Goal: Communication & Community: Answer question/provide support

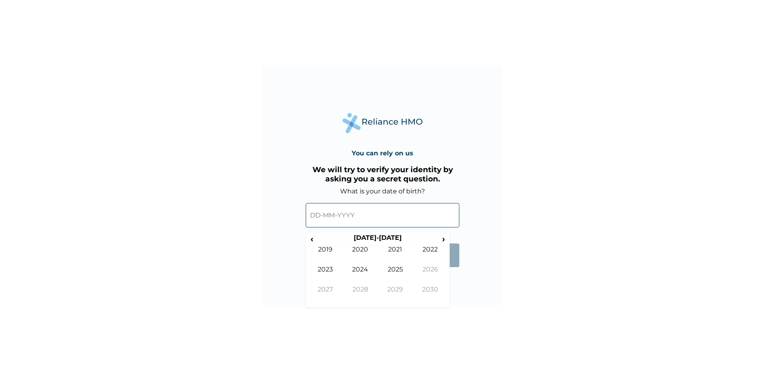
click at [370, 216] on input "text" at bounding box center [383, 215] width 154 height 24
click at [312, 238] on span "‹" at bounding box center [312, 239] width 8 height 10
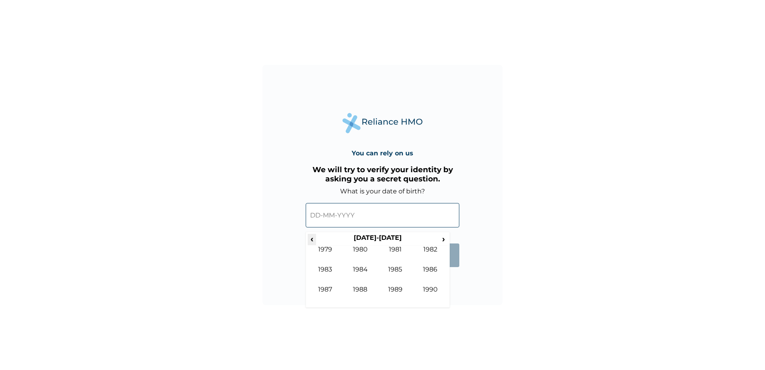
click at [312, 238] on span "‹" at bounding box center [312, 239] width 8 height 10
click at [444, 237] on span "›" at bounding box center [443, 239] width 9 height 10
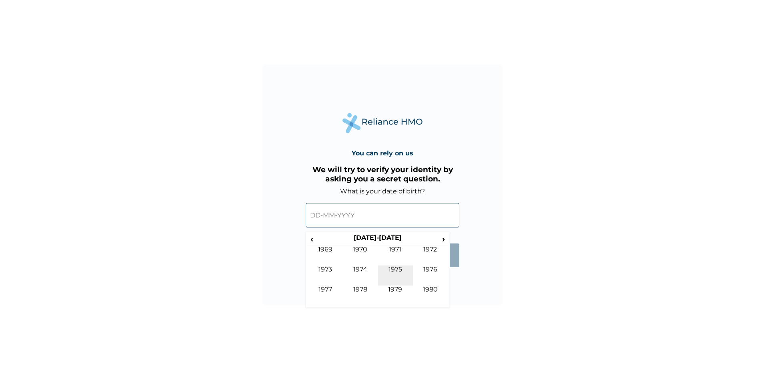
click at [396, 268] on td "1975" at bounding box center [395, 275] width 35 height 20
click at [396, 244] on th "1975" at bounding box center [377, 239] width 123 height 11
click at [397, 269] on td "1975" at bounding box center [395, 275] width 35 height 20
click at [399, 249] on td "Mar" at bounding box center [395, 255] width 35 height 20
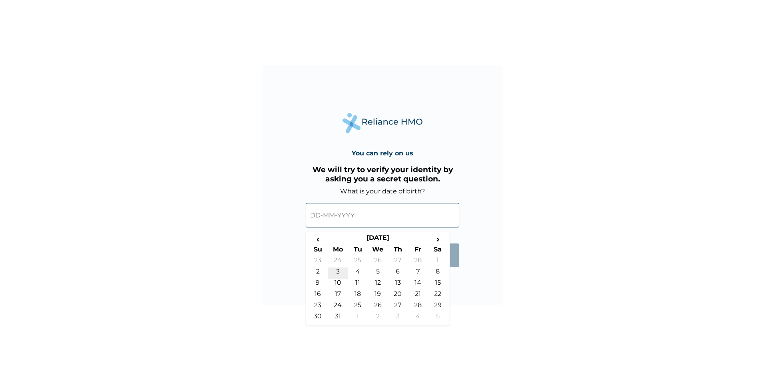
click at [335, 268] on td "3" at bounding box center [338, 272] width 20 height 11
type input "03-03-1975"
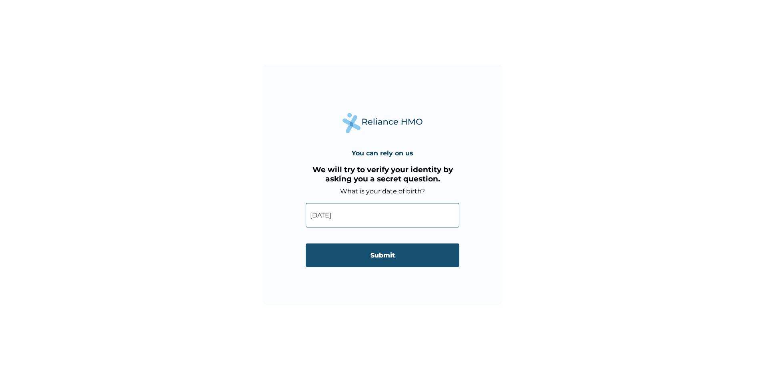
click at [385, 256] on input "Submit" at bounding box center [383, 255] width 154 height 24
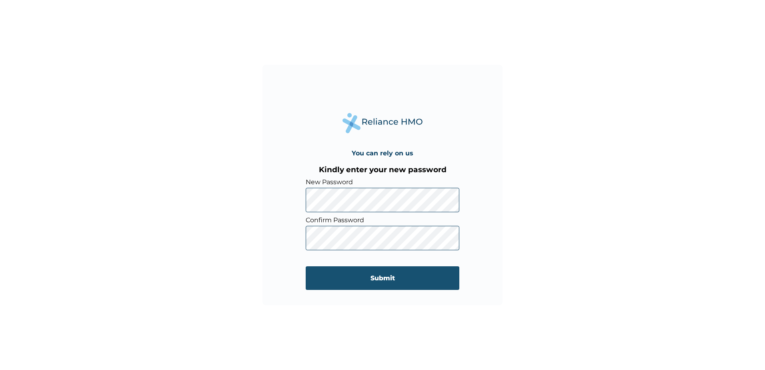
click at [410, 276] on input "Submit" at bounding box center [383, 278] width 154 height 24
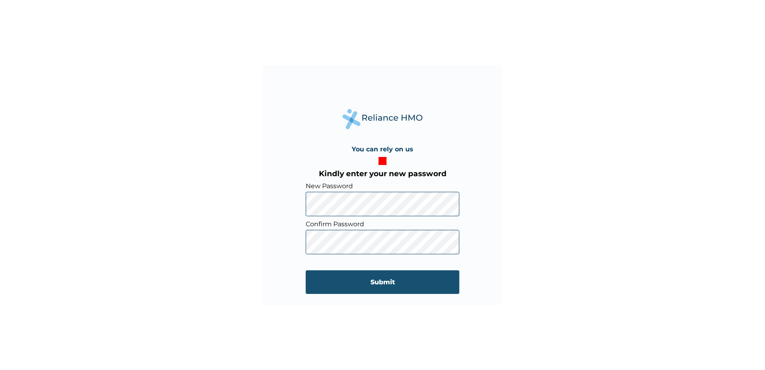
click at [368, 279] on input "Submit" at bounding box center [383, 282] width 154 height 24
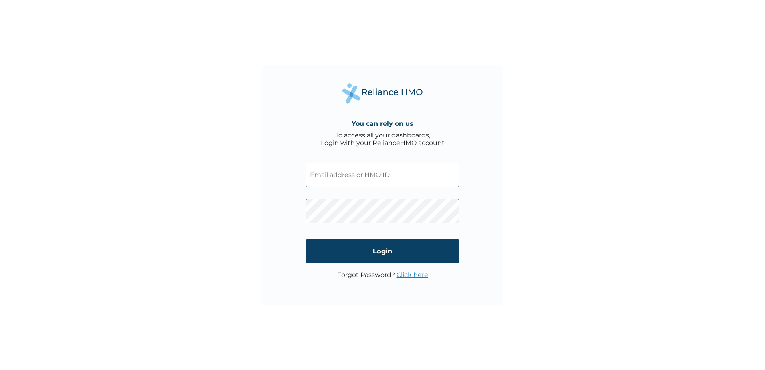
click at [362, 174] on input "text" at bounding box center [383, 174] width 154 height 24
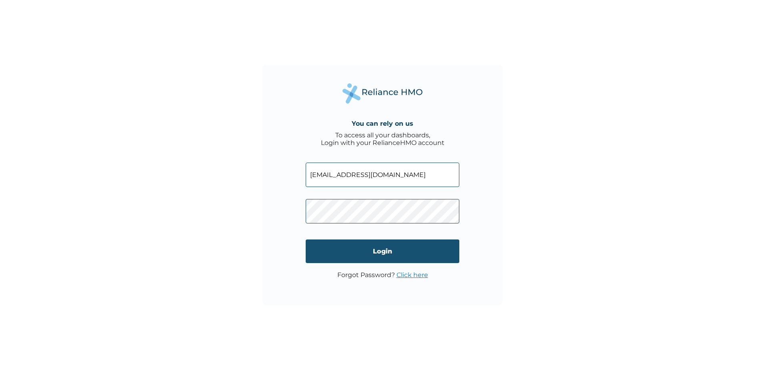
type input "emmanuel.ntekim@cchellenic.com"
click at [387, 251] on input "Login" at bounding box center [383, 251] width 154 height 24
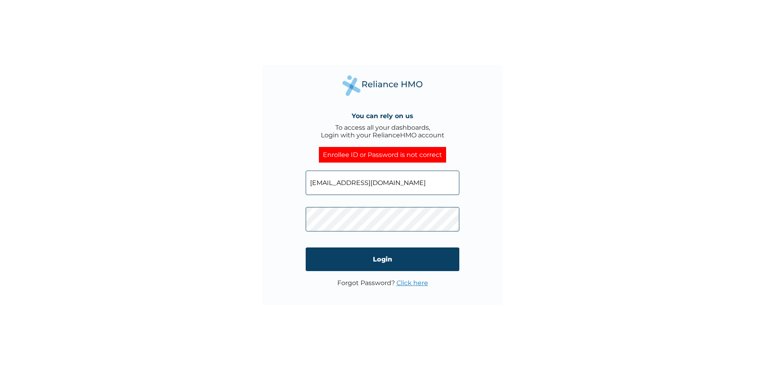
click input "Login" at bounding box center [383, 259] width 154 height 24
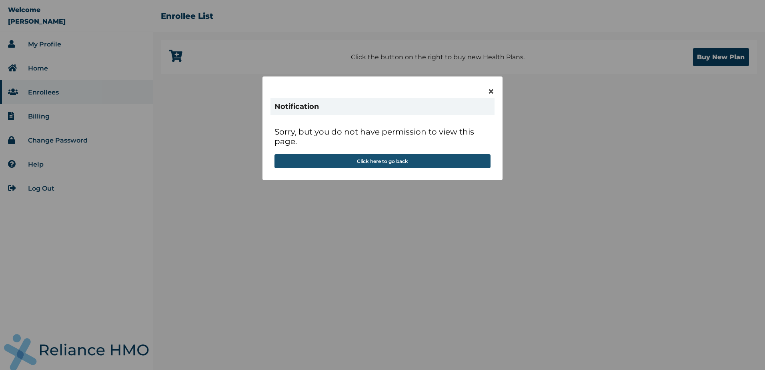
click at [408, 161] on button "Click here to go back" at bounding box center [382, 161] width 216 height 14
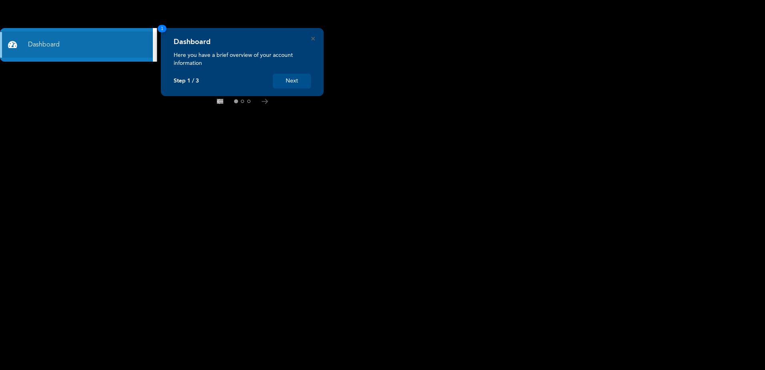
click at [294, 77] on button "Next" at bounding box center [292, 81] width 38 height 15
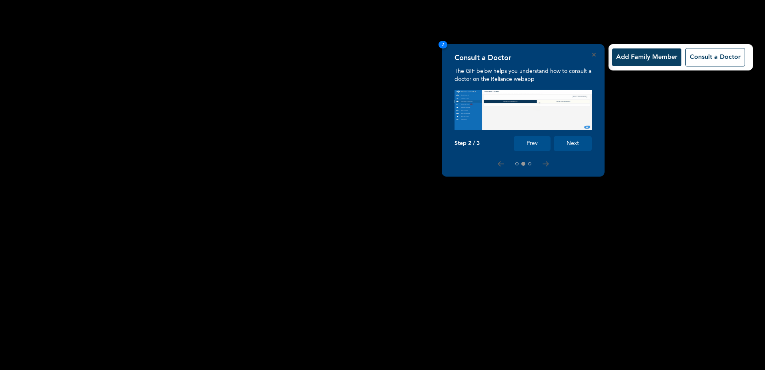
click at [574, 141] on button "Next" at bounding box center [573, 143] width 38 height 15
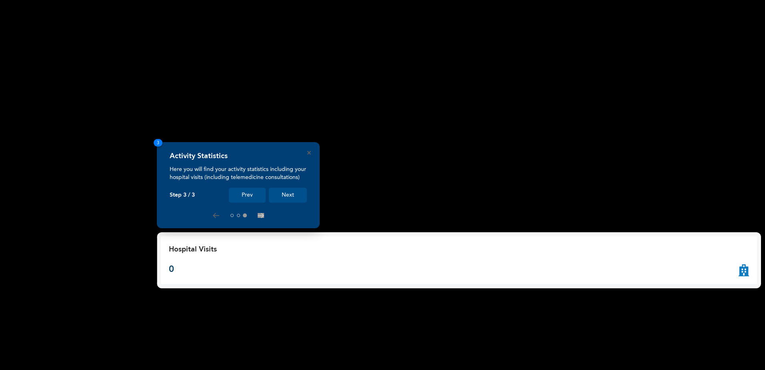
click at [290, 193] on button "Next" at bounding box center [288, 195] width 38 height 15
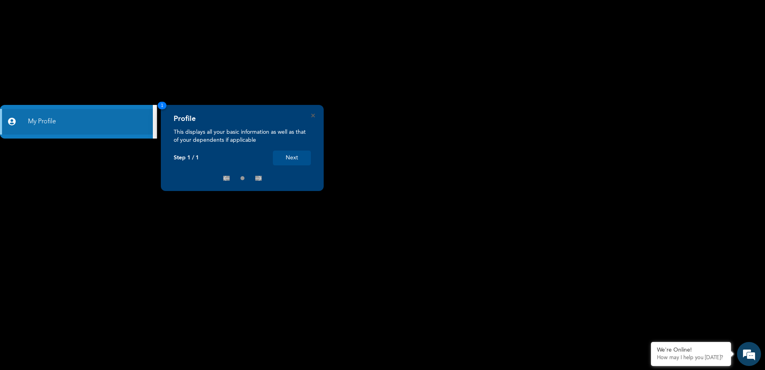
click at [300, 159] on button "Next" at bounding box center [292, 157] width 38 height 15
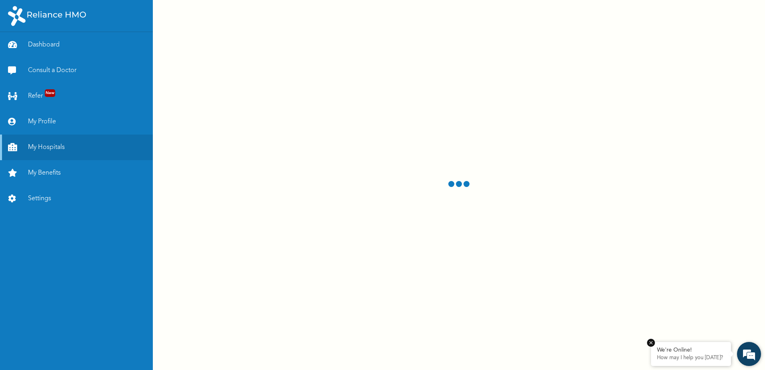
click at [678, 361] on div "We're Online! How may I help you [DATE]?" at bounding box center [691, 354] width 80 height 24
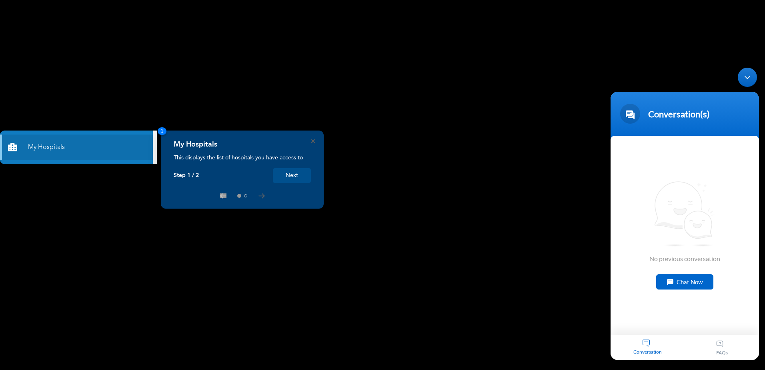
click at [691, 282] on div "Chat Now" at bounding box center [684, 281] width 57 height 15
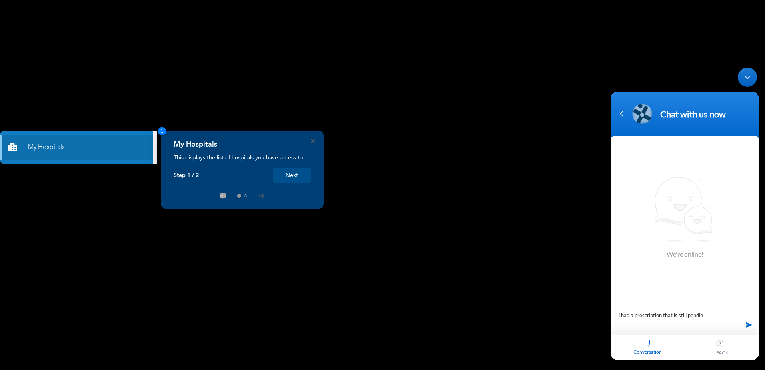
type textarea "i had a prescription that is still pending"
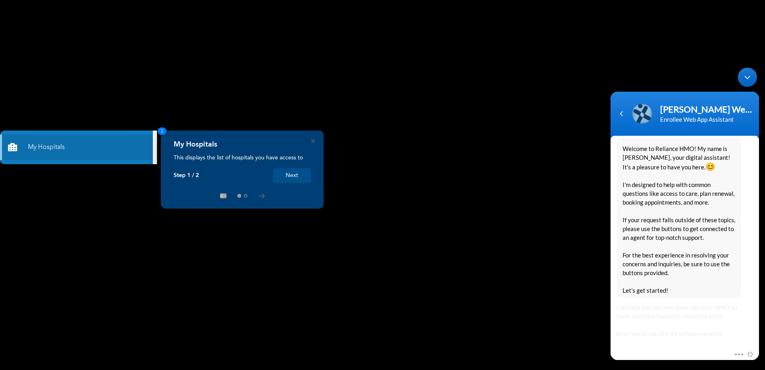
scroll to position [154, 0]
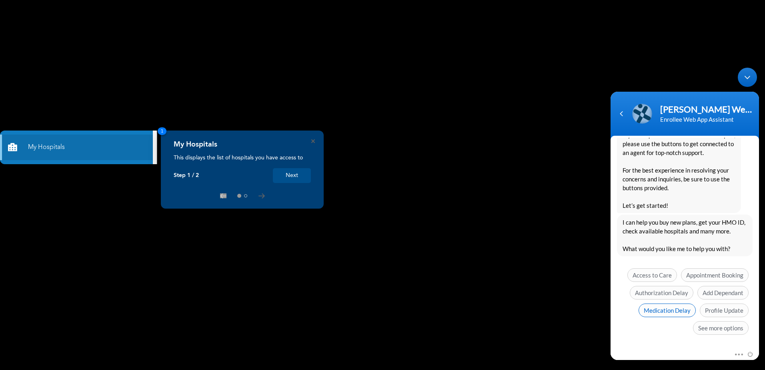
click at [673, 313] on span "Medication Delay" at bounding box center [666, 310] width 57 height 14
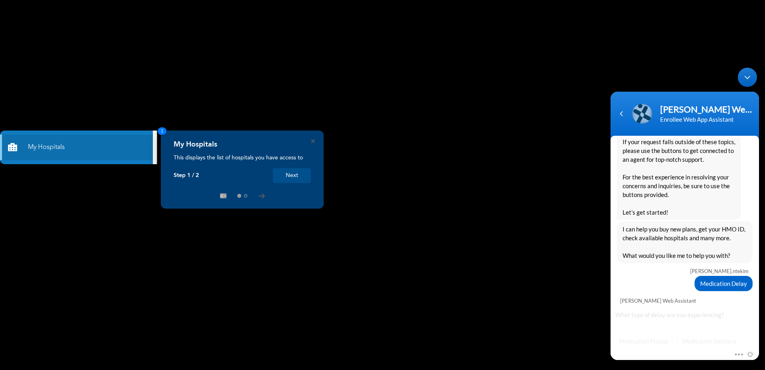
scroll to position [160, 0]
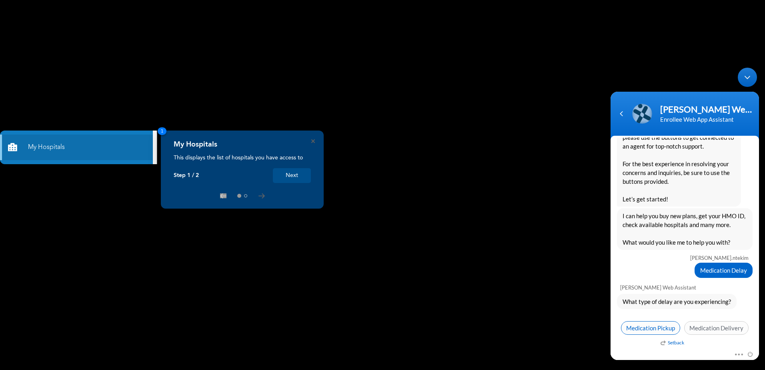
click at [650, 326] on span "Medication Pickup" at bounding box center [650, 328] width 59 height 14
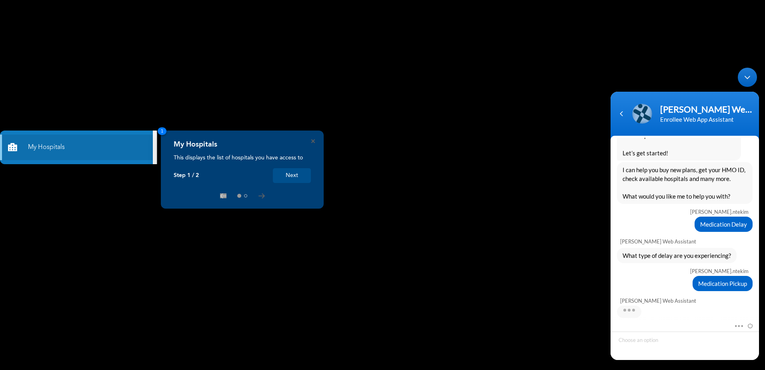
scroll to position [220, 0]
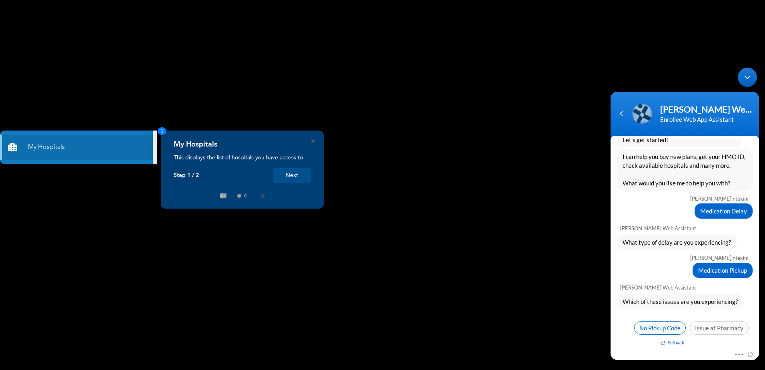
click at [658, 325] on span "No Pickup Code" at bounding box center [660, 328] width 52 height 14
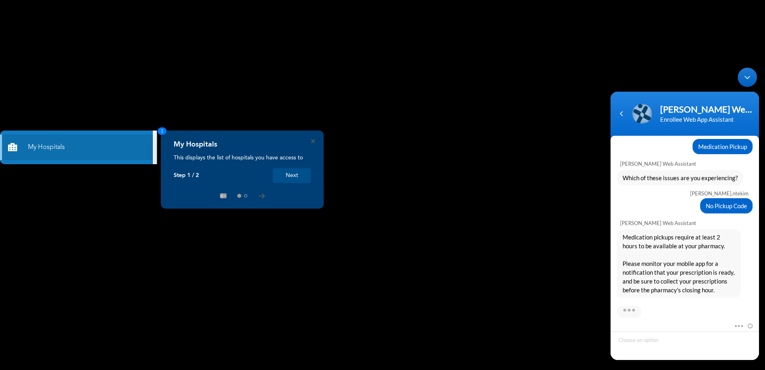
scroll to position [348, 0]
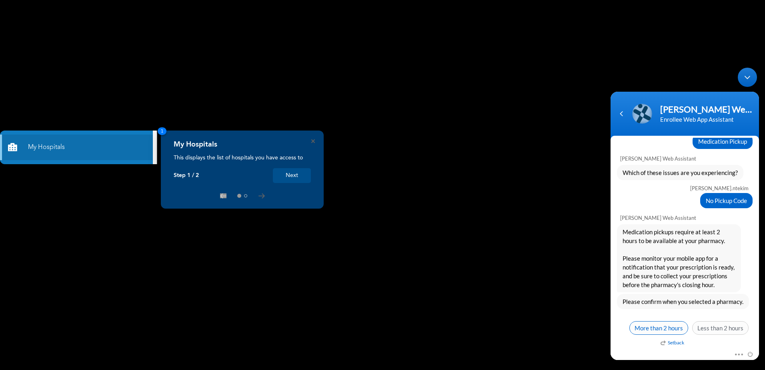
click at [666, 328] on span "More than 2 hours" at bounding box center [658, 328] width 59 height 14
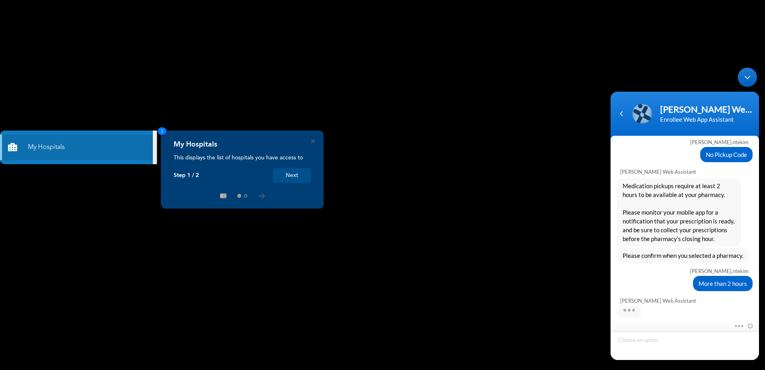
scroll to position [442, 0]
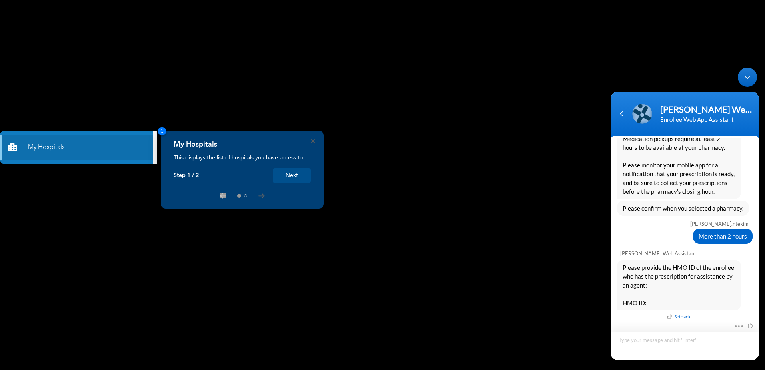
click at [638, 341] on textarea "Type your message and hit 'Enter'" at bounding box center [684, 345] width 148 height 28
type textarea "NBC/10342/A"
click at [749, 345] on span at bounding box center [749, 345] width 8 height 8
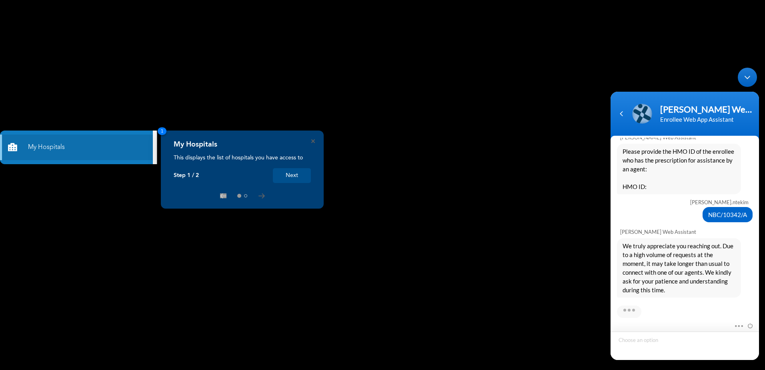
scroll to position [618, 0]
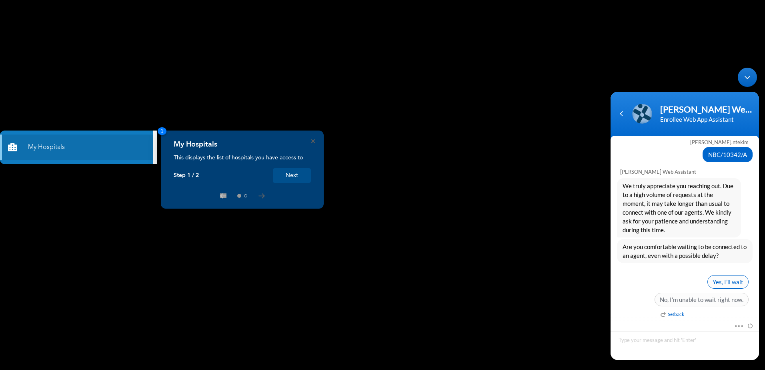
click at [723, 281] on span "Yes, I’ll wait" at bounding box center [727, 282] width 41 height 14
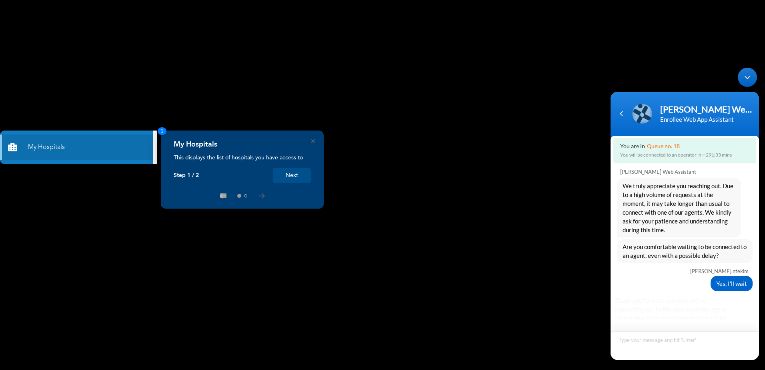
scroll to position [676, 0]
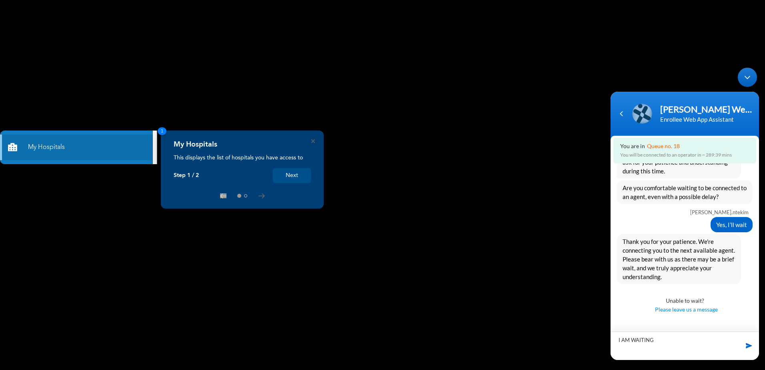
type textarea "I AM WAITING."
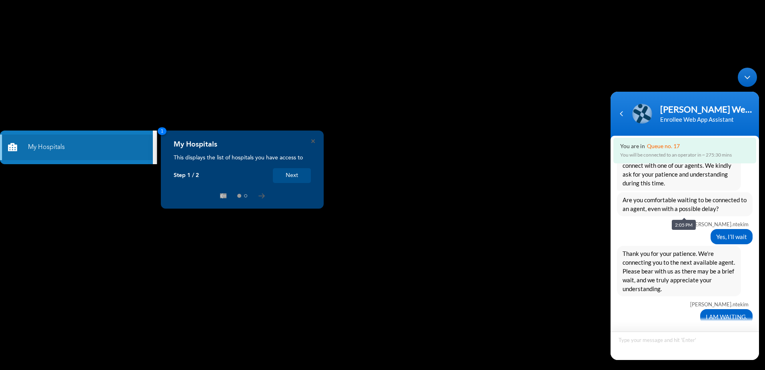
scroll to position [690, 0]
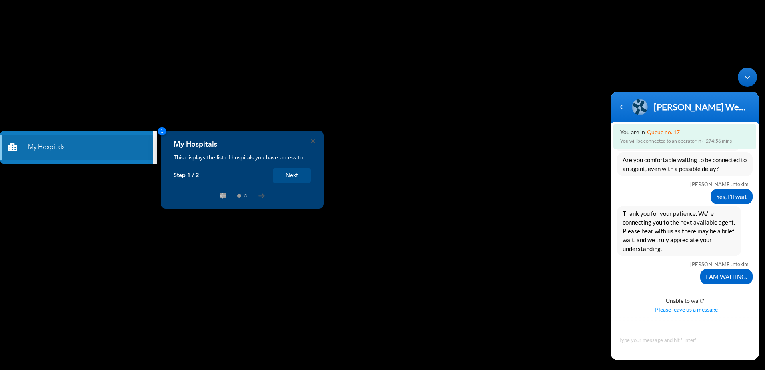
click at [300, 172] on button "Next" at bounding box center [292, 175] width 38 height 15
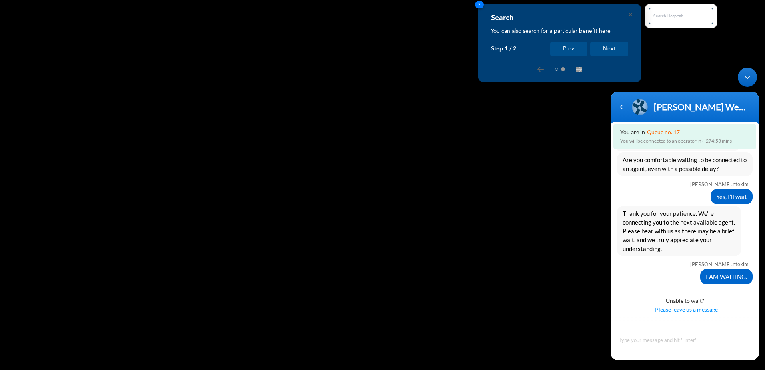
click at [610, 48] on button "Next" at bounding box center [609, 49] width 38 height 15
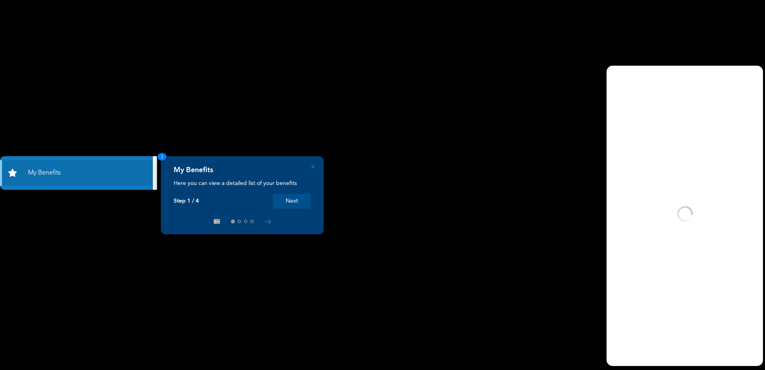
scroll to position [756, 0]
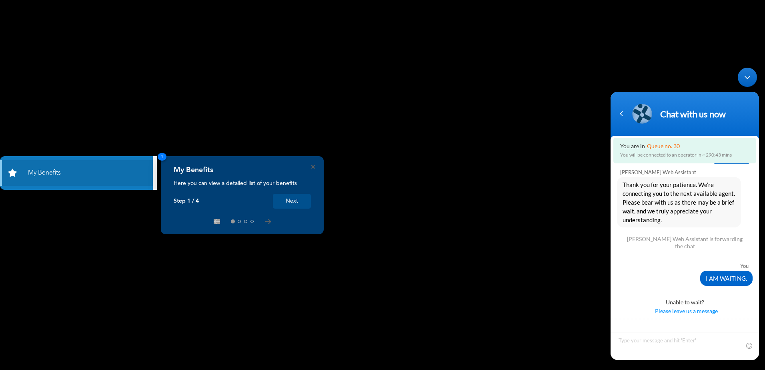
click at [294, 204] on button "Next" at bounding box center [292, 201] width 38 height 15
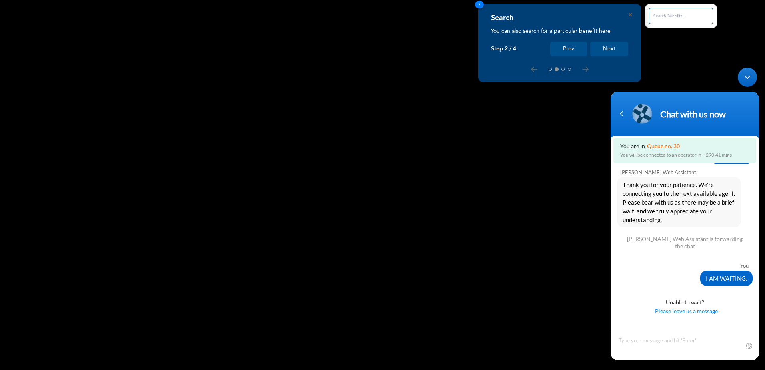
click at [602, 48] on button "Next" at bounding box center [609, 49] width 38 height 15
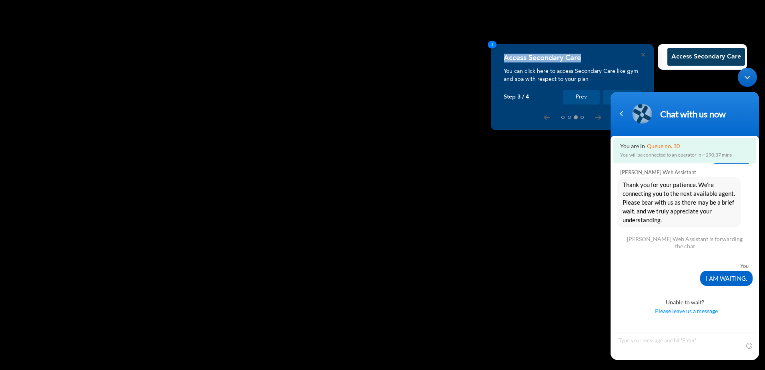
drag, startPoint x: 604, startPoint y: 53, endPoint x: 544, endPoint y: 17, distance: 69.4
click at [544, 369] on div "Access Secondary Care You can click here to access Secondary Care like gym and …" at bounding box center [382, 370] width 765 height 0
click at [394, 37] on rect at bounding box center [382, 185] width 765 height 370
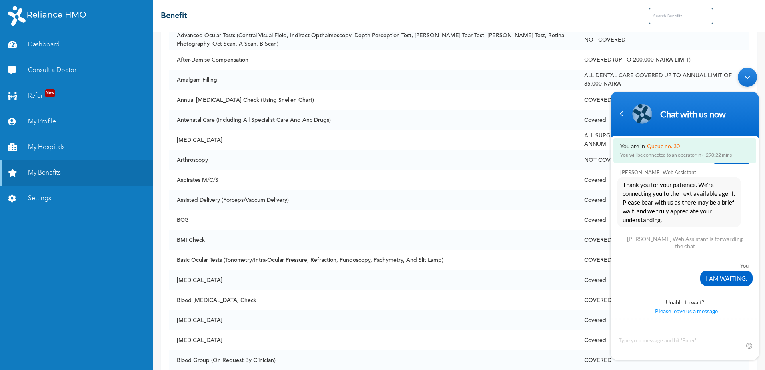
scroll to position [280, 0]
click at [750, 345] on span at bounding box center [749, 345] width 8 height 8
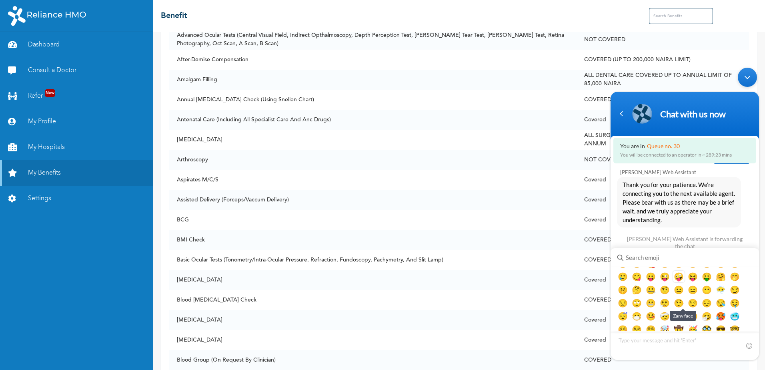
scroll to position [80, 0]
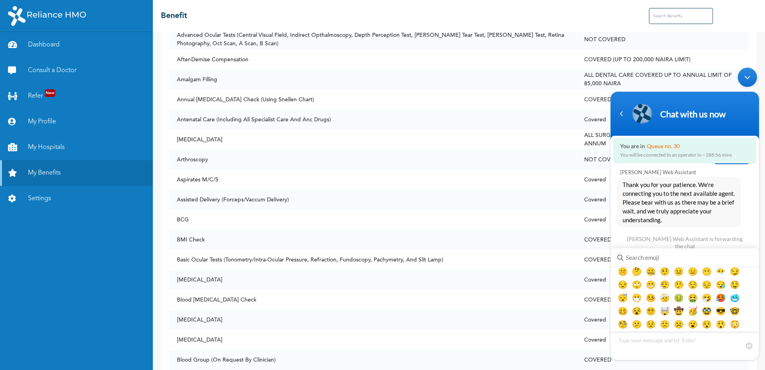
click at [726, 289] on em "😪" at bounding box center [721, 284] width 10 height 10
type textarea "😪"
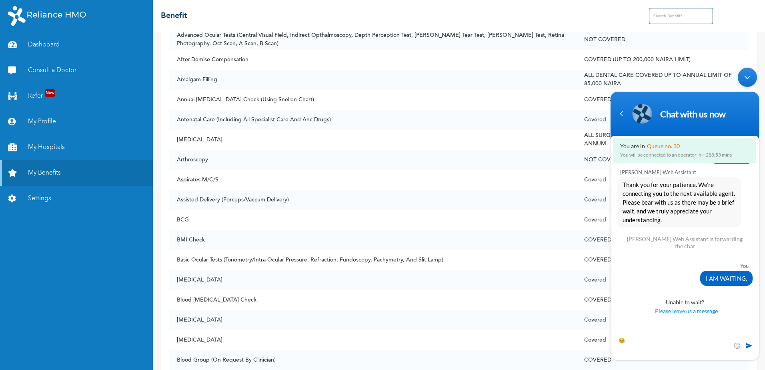
click at [746, 345] on span at bounding box center [749, 345] width 8 height 8
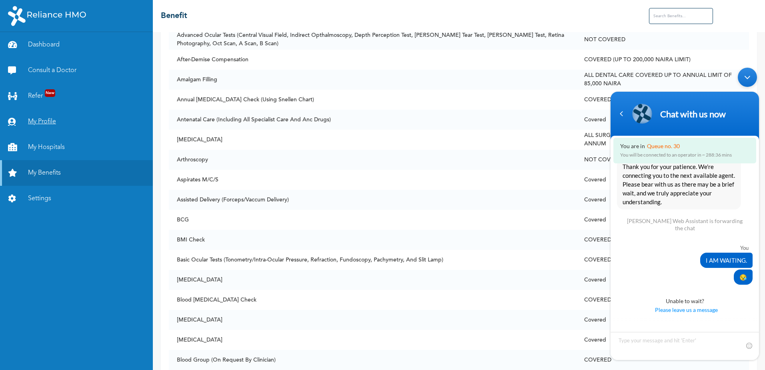
click at [42, 122] on link "My Profile" at bounding box center [76, 122] width 153 height 26
